Goal: Navigation & Orientation: Find specific page/section

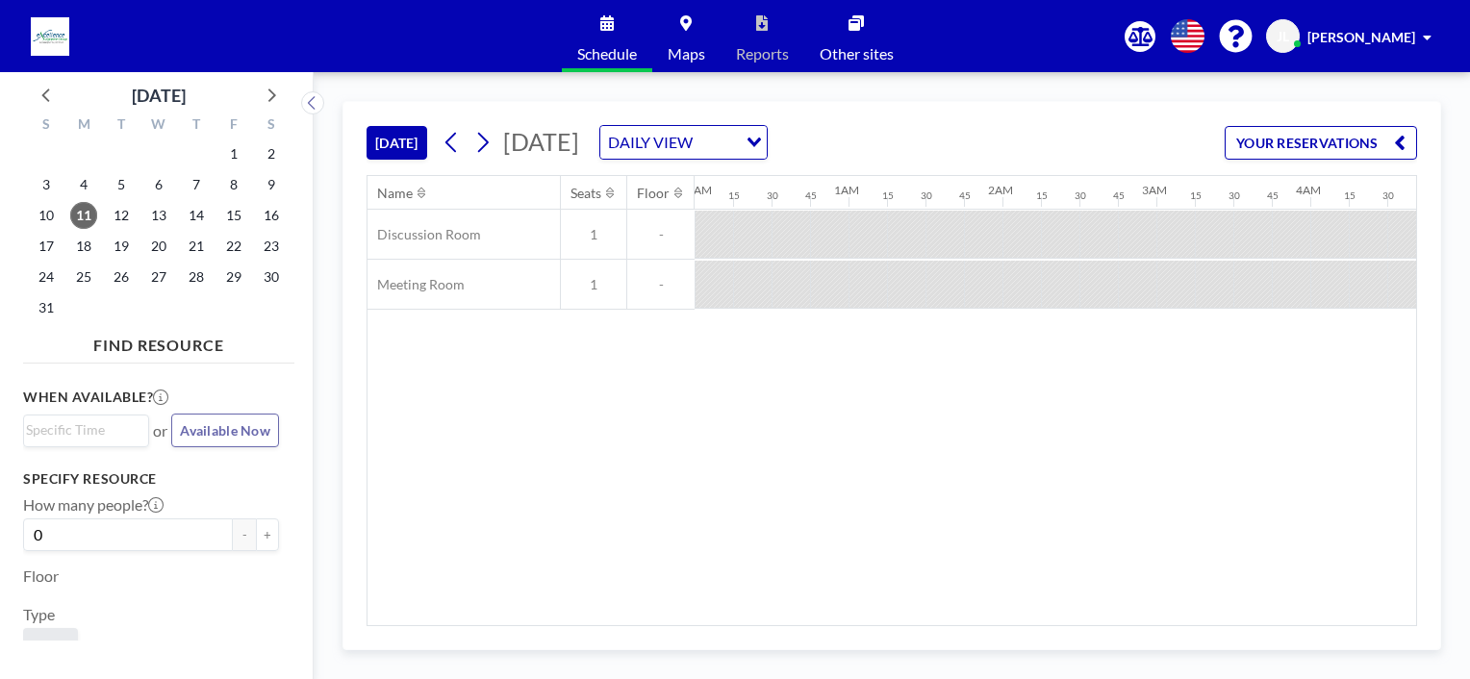
scroll to position [0, 1817]
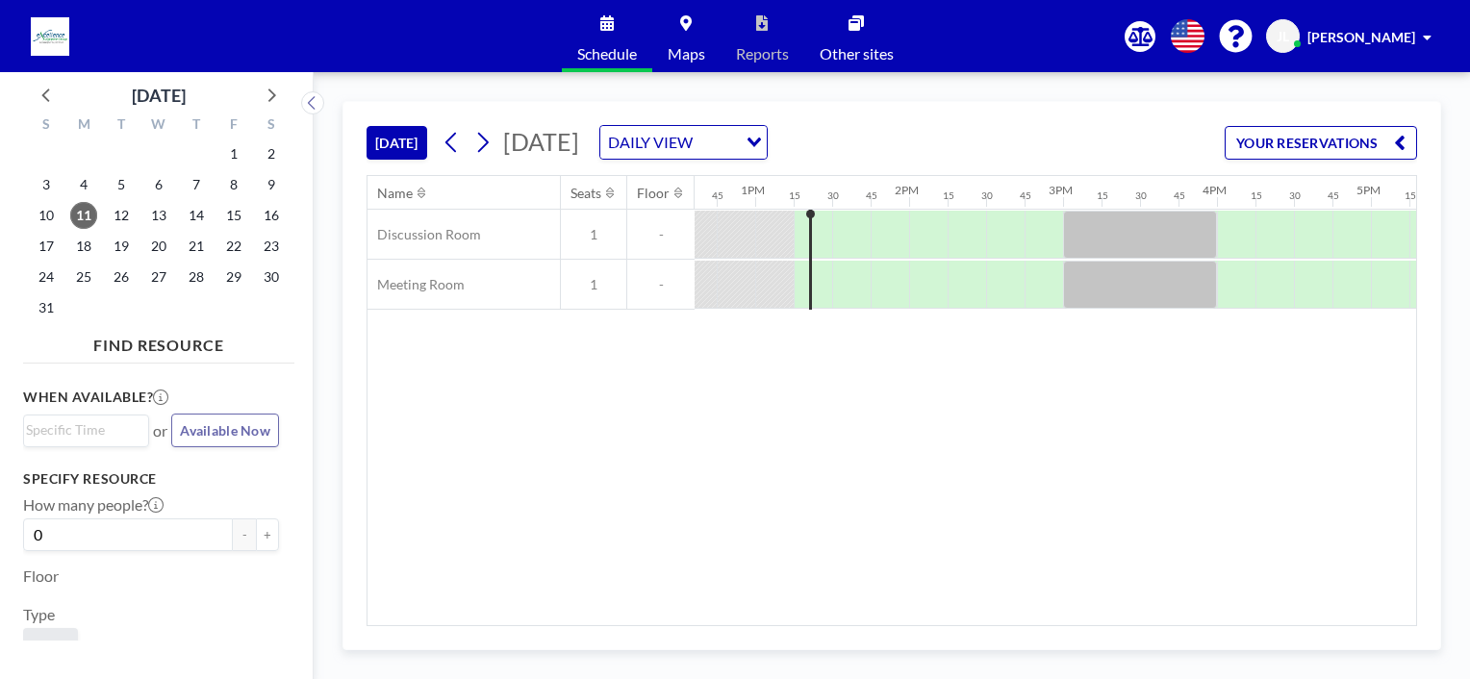
scroll to position [0, 1934]
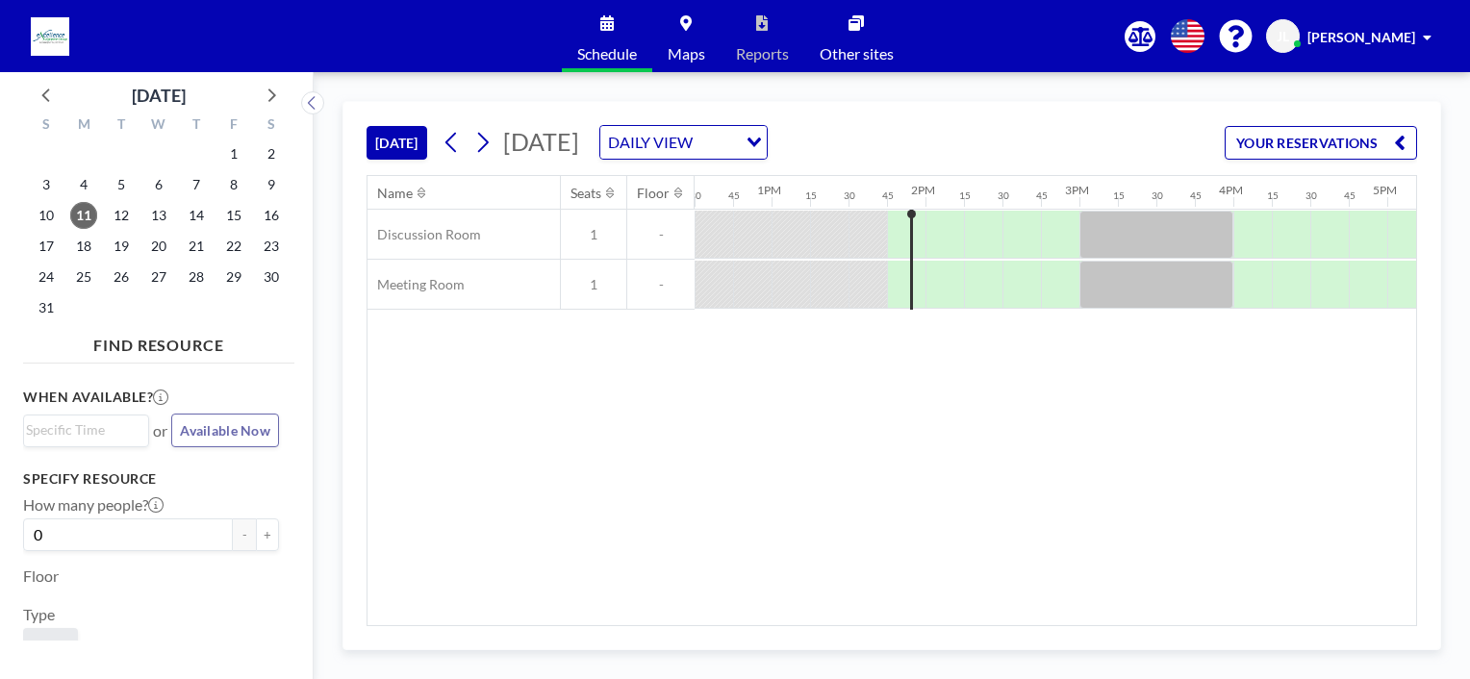
scroll to position [0, 2077]
